Goal: Task Accomplishment & Management: Use online tool/utility

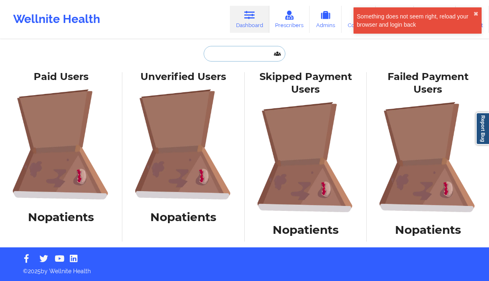
click at [245, 52] on input "text" at bounding box center [244, 54] width 81 height 16
click at [246, 16] on icon at bounding box center [249, 15] width 11 height 9
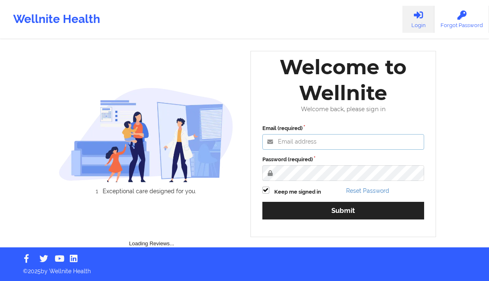
click at [320, 146] on input "Email (required)" at bounding box center [343, 142] width 162 height 16
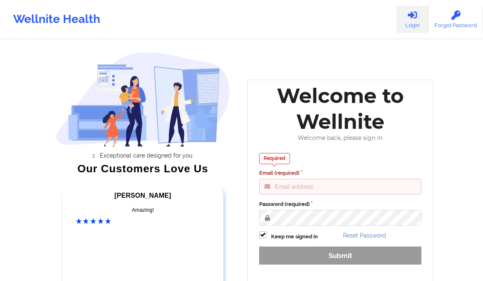
type input "[PERSON_NAME][EMAIL_ADDRESS][DOMAIN_NAME]"
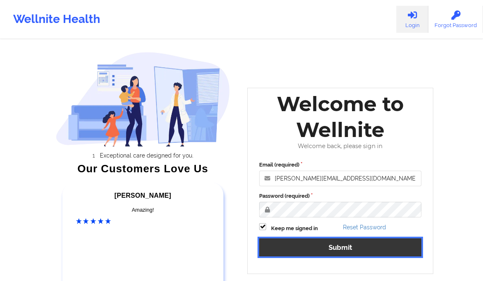
click at [364, 250] on button "Submit" at bounding box center [340, 247] width 162 height 18
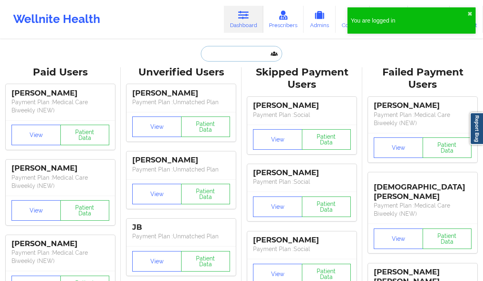
click at [234, 53] on input "text" at bounding box center [241, 54] width 81 height 16
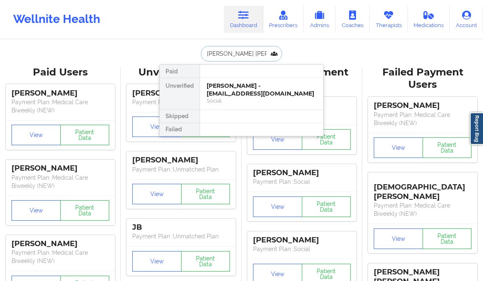
click at [235, 56] on input "jaylan jo" at bounding box center [241, 54] width 81 height 16
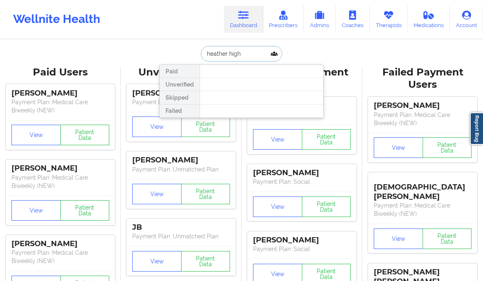
click at [236, 55] on input "heather high" at bounding box center [241, 54] width 81 height 16
paste input "13129188016"
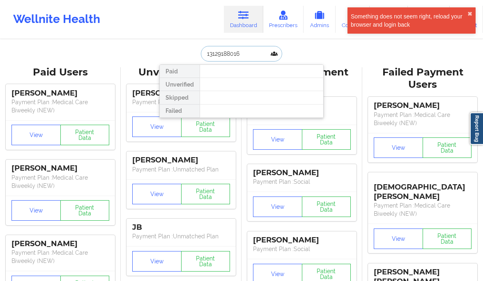
click at [239, 55] on input "13129188016" at bounding box center [241, 54] width 81 height 16
paste input "Trinity Strother"
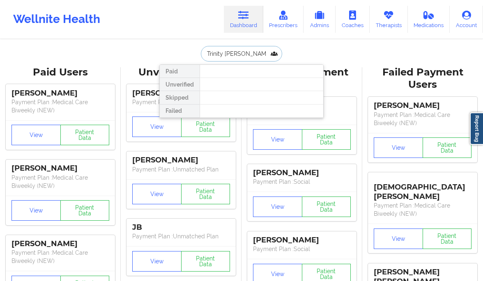
click at [225, 50] on input "Trinity Strother" at bounding box center [241, 54] width 81 height 16
click at [238, 50] on input "Trinity Strother" at bounding box center [241, 54] width 81 height 16
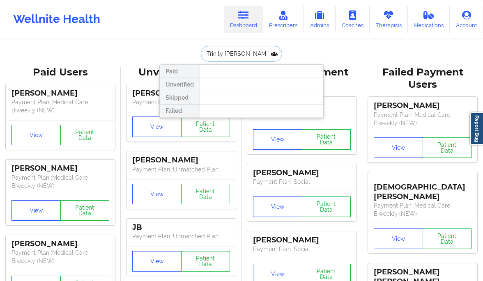
click at [238, 50] on input "Trinity Strother" at bounding box center [241, 54] width 81 height 16
paste input "Azare Bryant Merc"
type input "Azare Bryant Mercer"
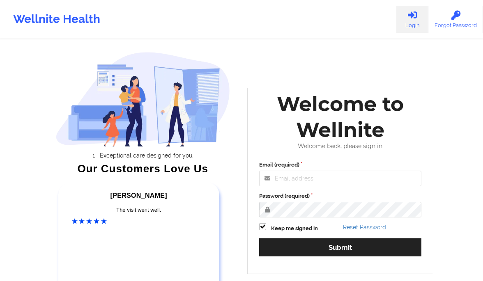
drag, startPoint x: 284, startPoint y: 186, endPoint x: 290, endPoint y: 183, distance: 7.0
click at [284, 186] on div "Email (required) Password (required) Keep me signed in Reset Password Submit" at bounding box center [340, 211] width 174 height 112
click at [290, 183] on input "Email (required)" at bounding box center [340, 179] width 162 height 16
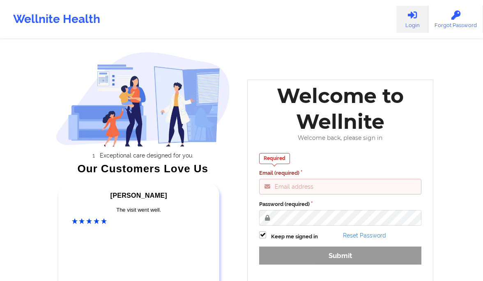
type input "gabrielle.macasaquit@wellnite.com"
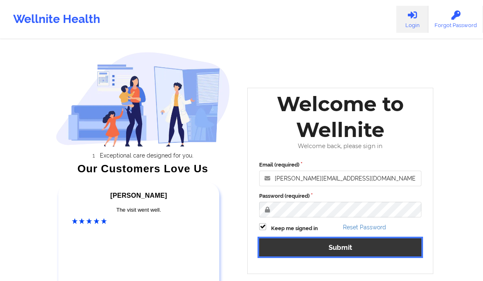
click at [319, 255] on button "Submit" at bounding box center [340, 247] width 162 height 18
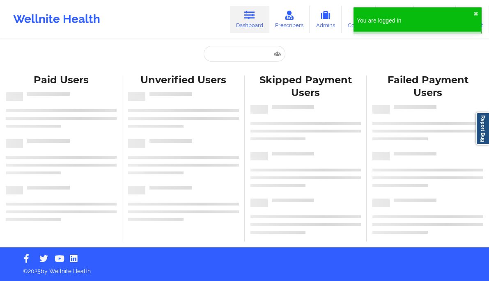
click at [232, 45] on div "Paid Unverified Skipped Failed Paid Users Unverified Users Skipped Payment User…" at bounding box center [244, 124] width 489 height 248
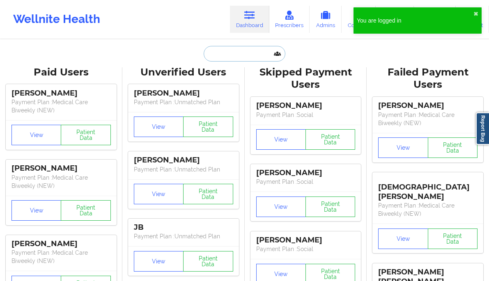
click at [233, 49] on input "text" at bounding box center [244, 54] width 81 height 16
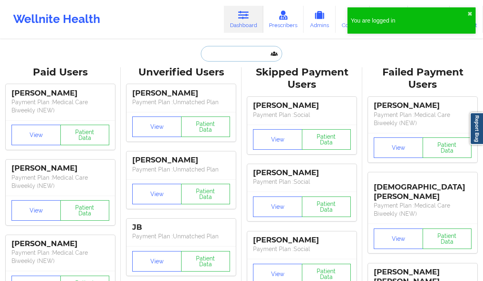
paste input "Nicole Krynski"
type input "Nicole Krynski"
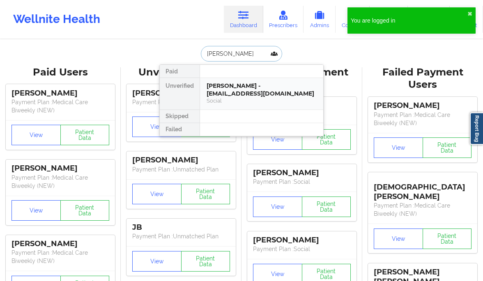
click at [225, 85] on div "Nicole Krynski - nicgdz@yahoo.com" at bounding box center [261, 89] width 110 height 15
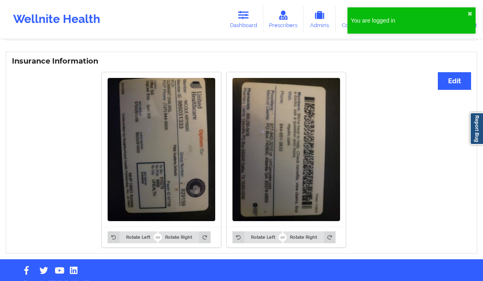
scroll to position [442, 0]
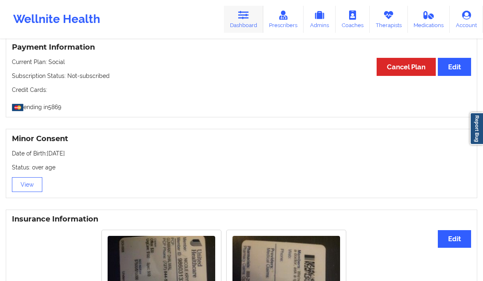
click at [239, 12] on link "Dashboard" at bounding box center [243, 19] width 39 height 27
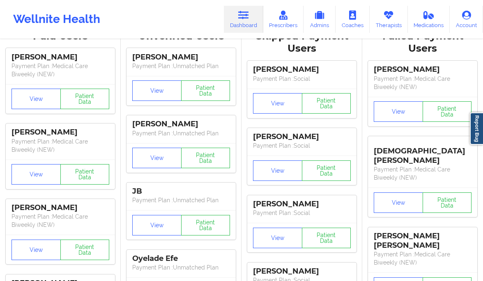
click at [227, 60] on div "[PERSON_NAME]" at bounding box center [181, 57] width 98 height 9
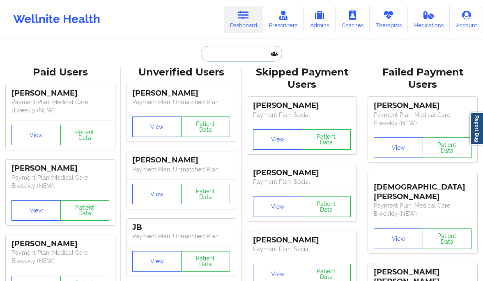
click at [245, 55] on input "text" at bounding box center [241, 54] width 81 height 16
paste input "Megan Ash"
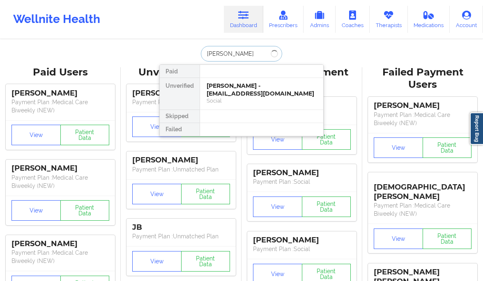
type input "Megan Ash"
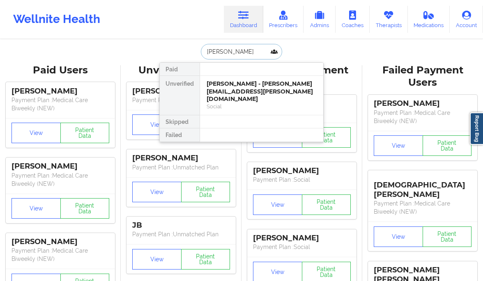
scroll to position [85, 0]
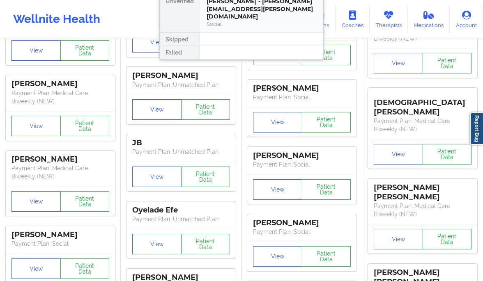
click at [249, 21] on div "Social" at bounding box center [261, 24] width 110 height 7
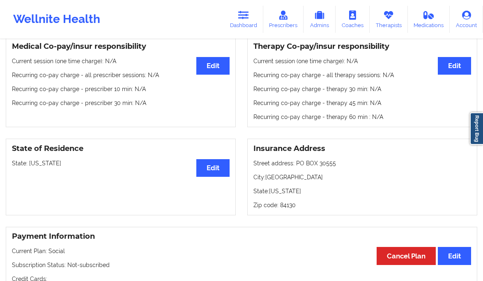
scroll to position [264, 0]
